Goal: Information Seeking & Learning: Learn about a topic

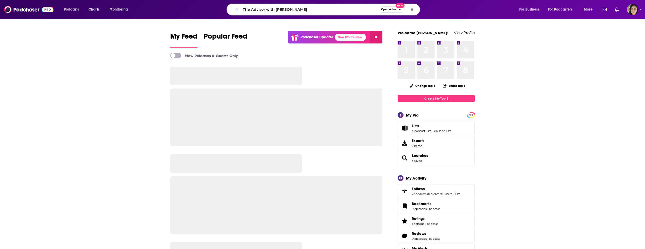
type input "The Advisor with [PERSON_NAME]"
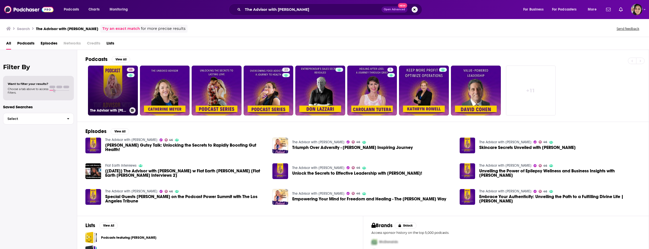
click at [109, 83] on link "46 The Advisor with [PERSON_NAME]" at bounding box center [113, 91] width 50 height 50
